Goal: Find specific page/section

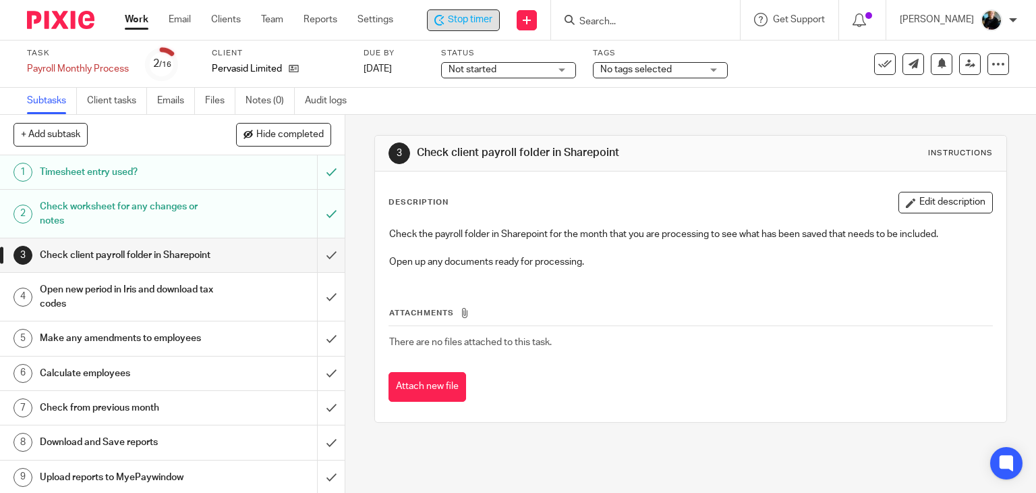
click at [476, 9] on div "Stop timer" at bounding box center [463, 20] width 73 height 22
click at [624, 19] on input "Search" at bounding box center [640, 22] width 121 height 12
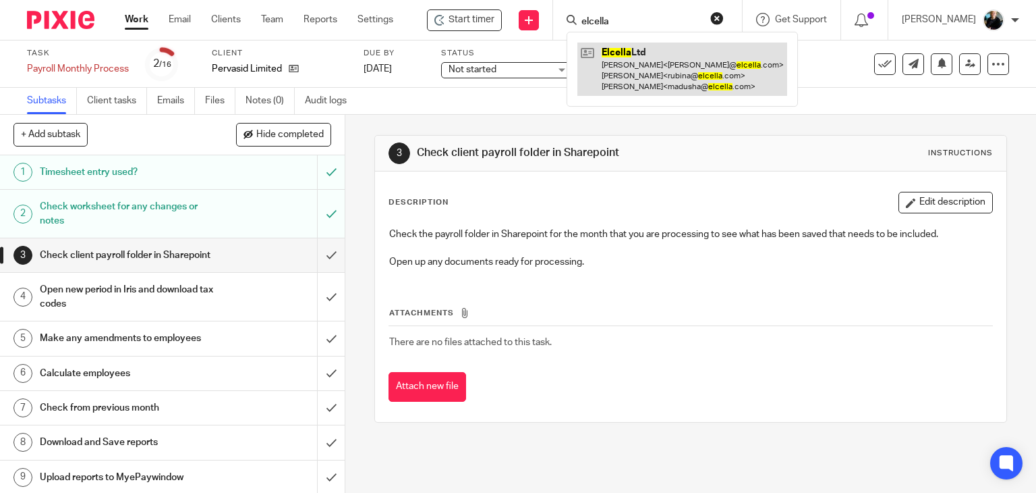
type input "elcella"
click at [646, 86] on link at bounding box center [683, 69] width 210 height 53
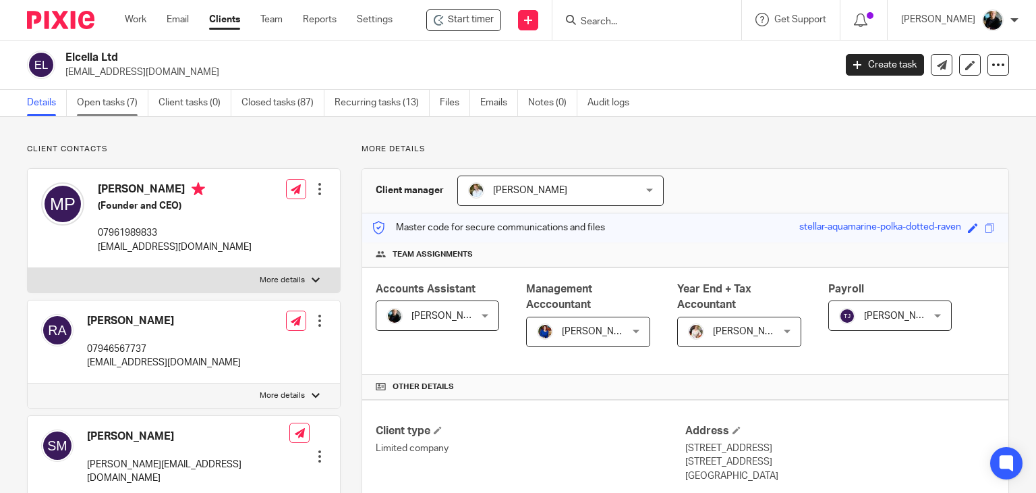
click at [119, 103] on link "Open tasks (7)" at bounding box center [113, 103] width 72 height 26
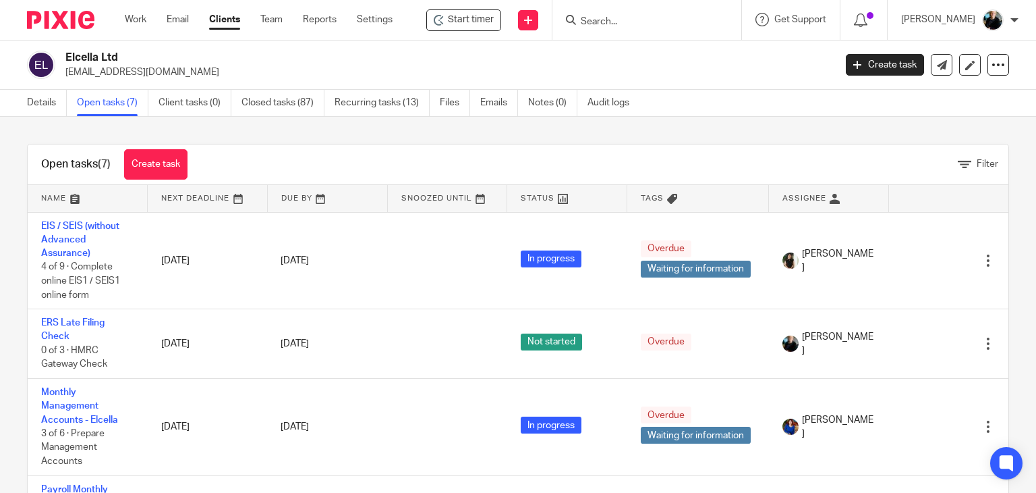
click at [38, 65] on img at bounding box center [41, 65] width 28 height 28
click at [40, 107] on link "Details" at bounding box center [47, 103] width 40 height 26
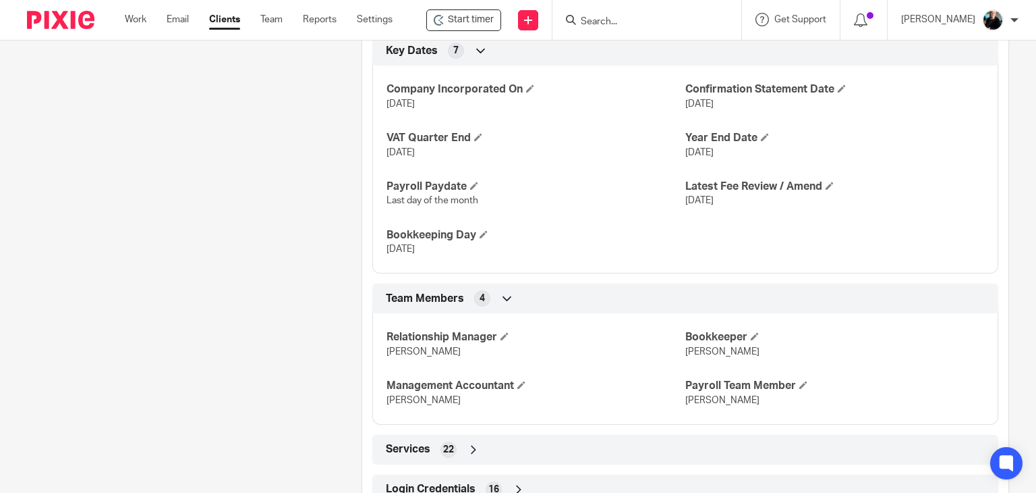
scroll to position [935, 0]
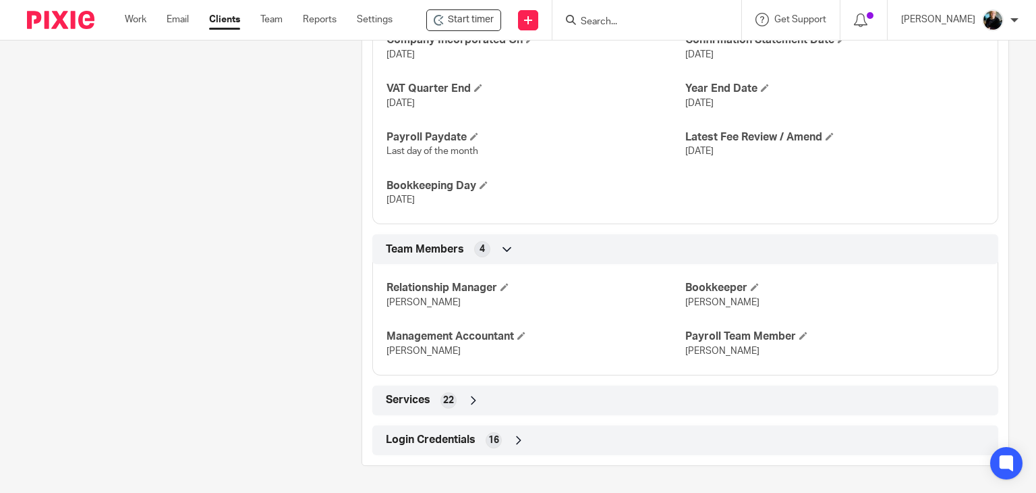
click at [514, 441] on icon at bounding box center [518, 439] width 13 height 13
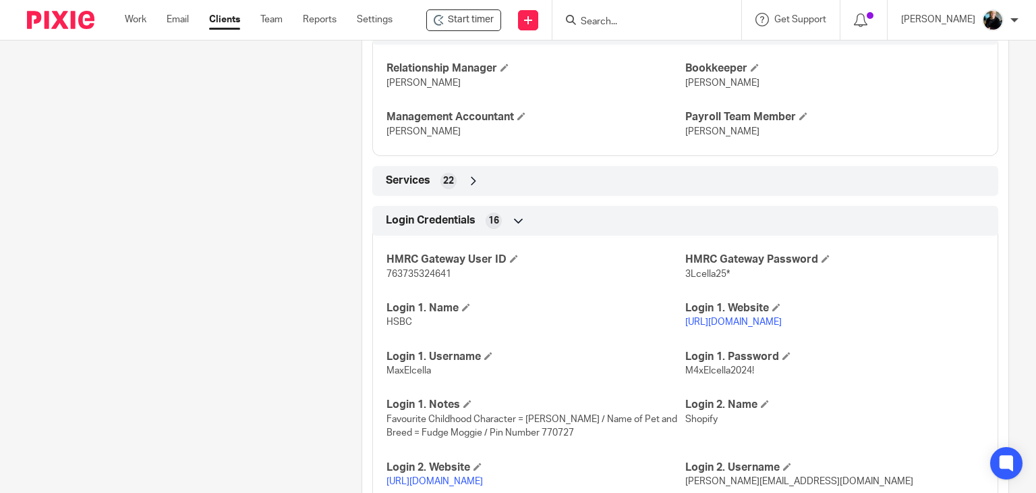
scroll to position [1205, 0]
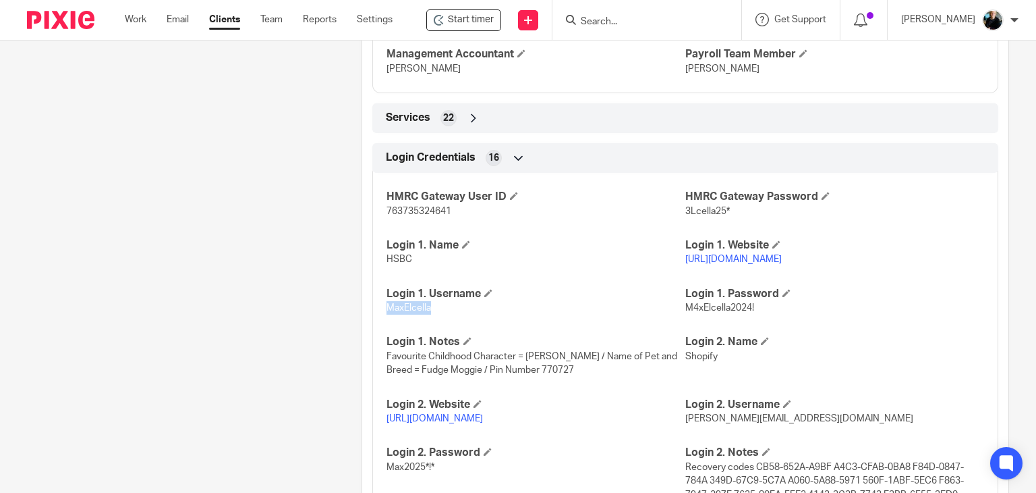
drag, startPoint x: 429, startPoint y: 320, endPoint x: 384, endPoint y: 318, distance: 45.2
click at [387, 314] on p "MaxElcella" at bounding box center [536, 307] width 299 height 13
copy span "MaxElcella"
click at [726, 264] on link "https://www.hsbcnet.com/" at bounding box center [733, 258] width 96 height 9
